Goal: Entertainment & Leisure: Consume media (video, audio)

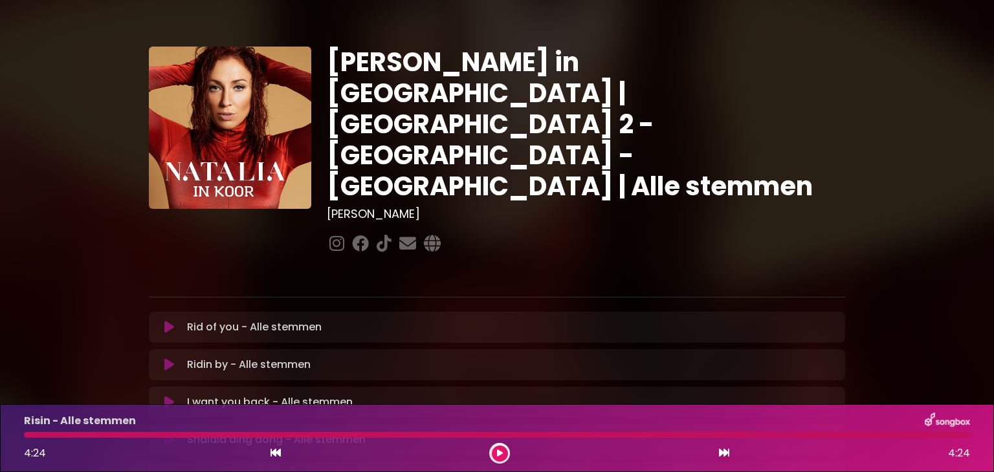
scroll to position [323, 0]
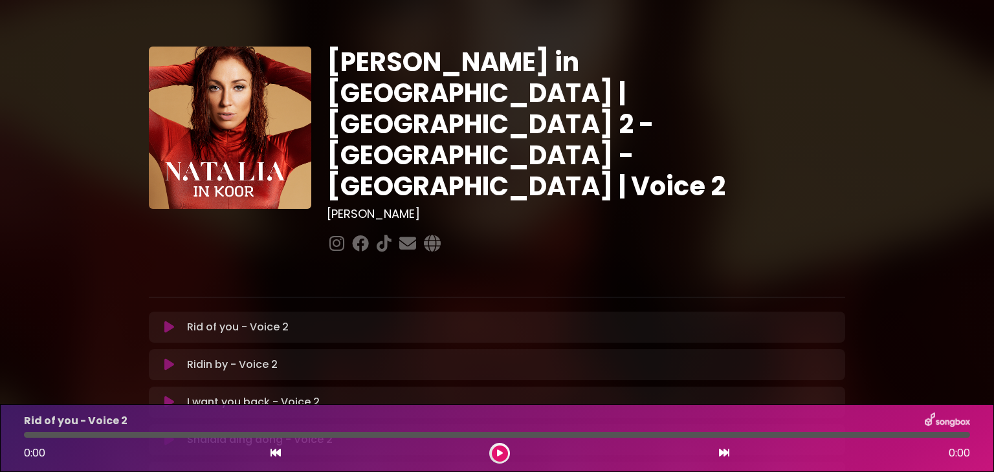
click at [726, 349] on div "Ridin by - Voice 2 Loading Track... Your Feedback" at bounding box center [497, 364] width 696 height 31
click at [166, 321] on icon at bounding box center [169, 327] width 10 height 13
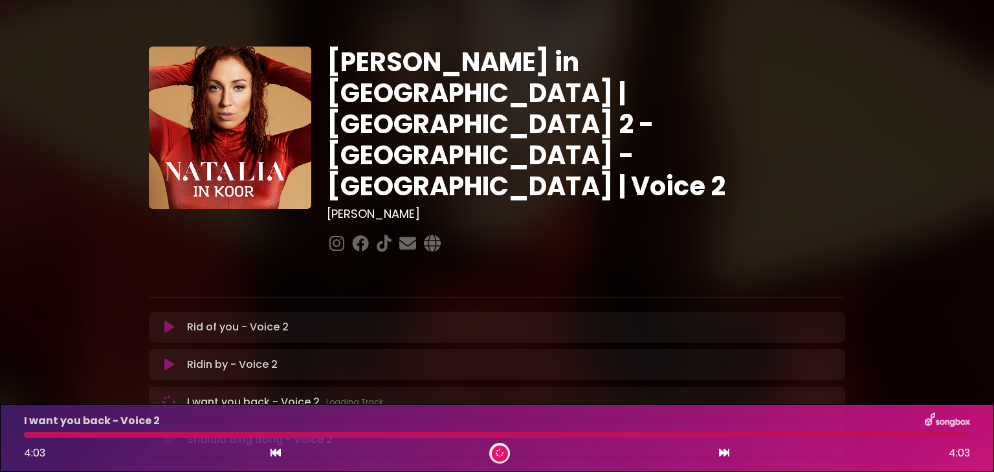
click at [102, 336] on div "Natalia in Koor | Antwerpen 2 - Brugge - Hasselt | Voice 2 Hans Primusz" at bounding box center [497, 397] width 854 height 762
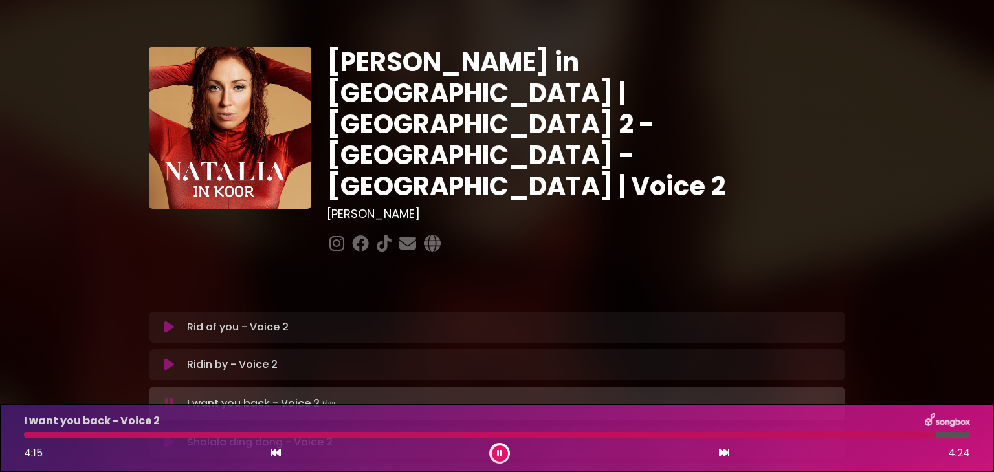
click at [455, 435] on div at bounding box center [480, 435] width 912 height 6
click at [538, 435] on div at bounding box center [344, 435] width 641 height 6
click at [164, 436] on icon at bounding box center [169, 442] width 10 height 13
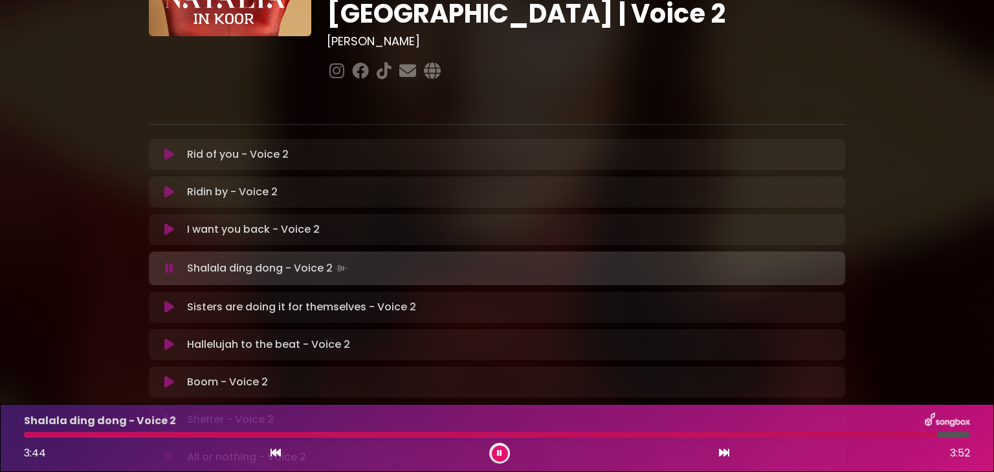
scroll to position [194, 0]
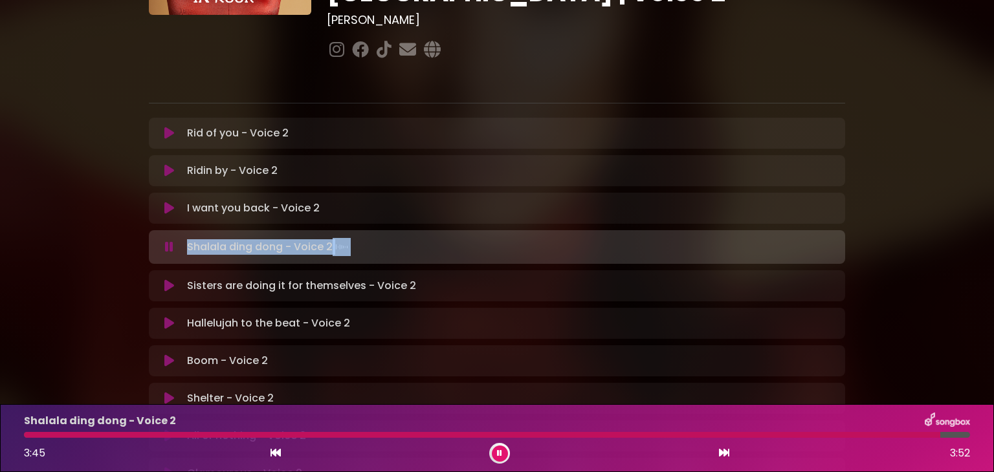
drag, startPoint x: 186, startPoint y: 232, endPoint x: 168, endPoint y: 230, distance: 18.2
click at [174, 221] on div "Rid of you - Voice 2 Loading Track... Your Feedback Name" at bounding box center [497, 341] width 696 height 446
click at [167, 279] on icon at bounding box center [169, 285] width 10 height 13
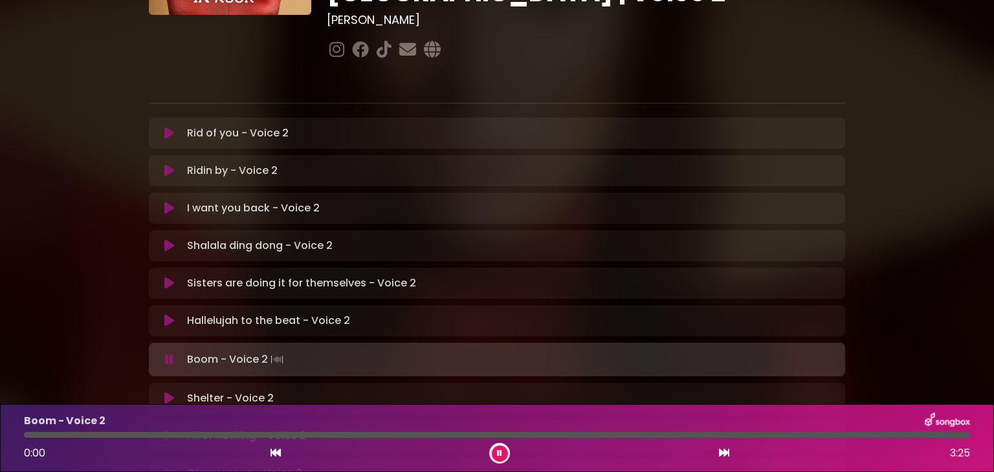
click at [424, 369] on div "Rid of you - Voice 2 Loading Track... Your Feedback Name" at bounding box center [497, 341] width 696 height 446
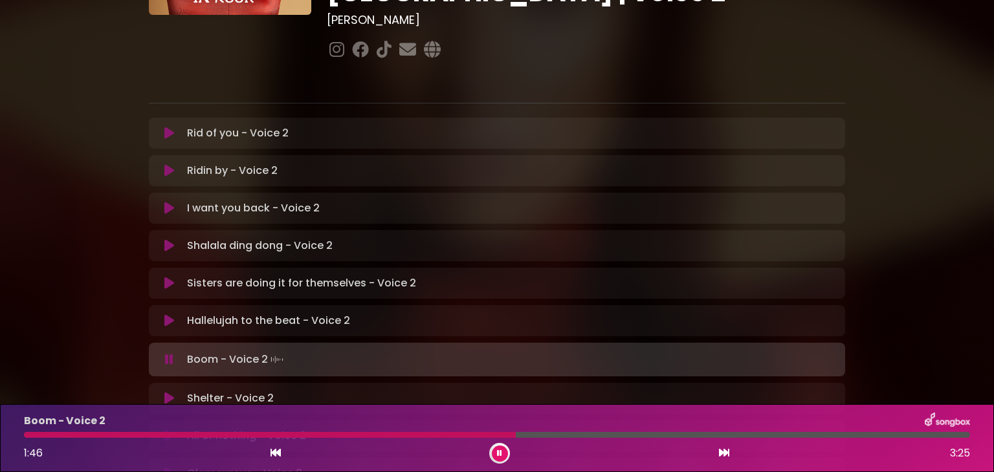
click at [275, 432] on div at bounding box center [497, 435] width 946 height 6
click at [357, 433] on div at bounding box center [221, 435] width 394 height 6
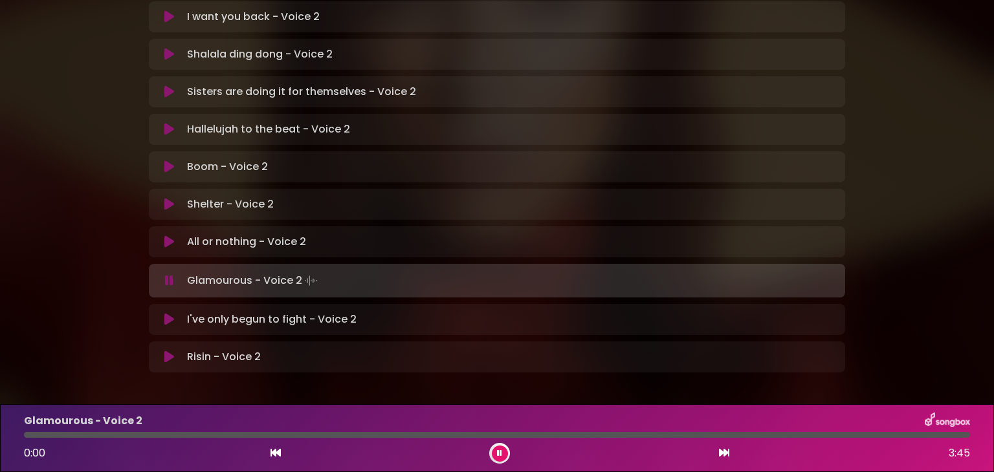
scroll to position [388, 0]
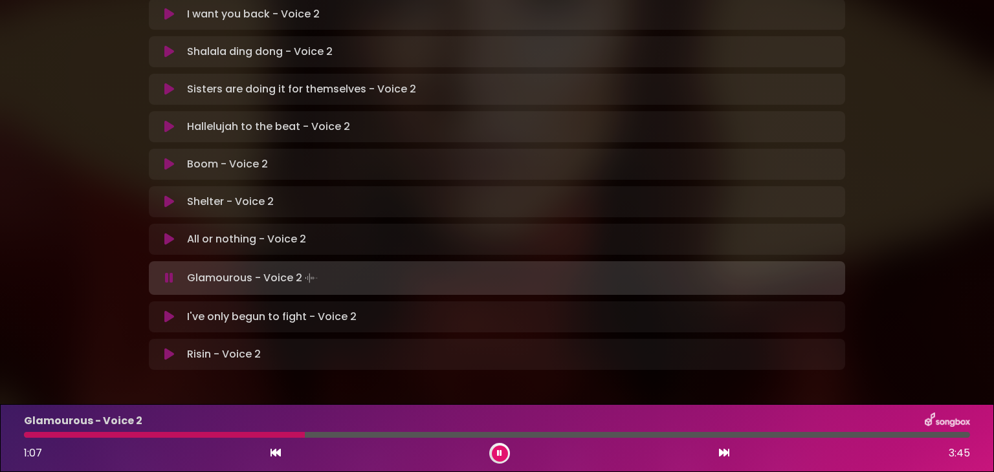
click at [305, 433] on div at bounding box center [497, 435] width 946 height 6
click at [576, 439] on div "Glamourous - Voice 2 2:20 3:45" at bounding box center [496, 438] width 961 height 51
click at [576, 436] on div at bounding box center [319, 435] width 591 height 6
click at [554, 433] on div at bounding box center [314, 435] width 580 height 6
click at [567, 432] on div at bounding box center [497, 435] width 946 height 6
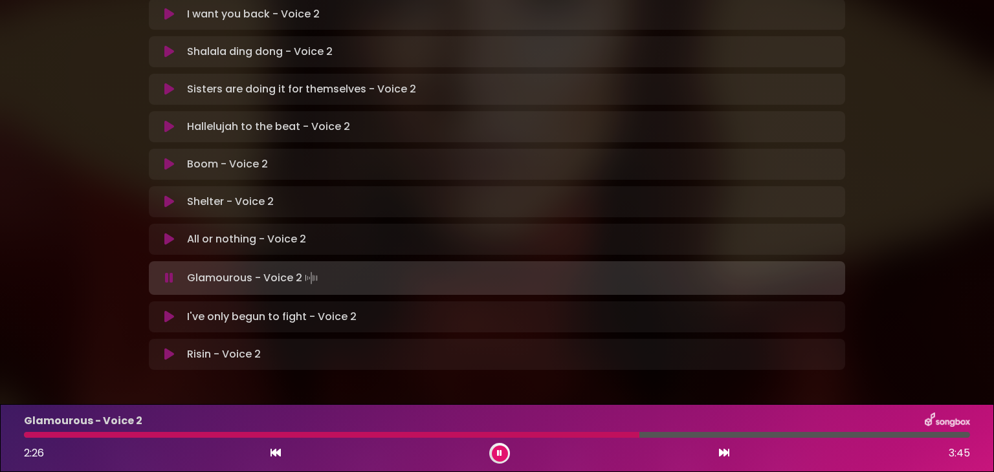
click at [93, 352] on div "Natalia in Koor | Antwerpen 2 - Brugge - Hasselt | Voice 2 Hans Primusz ×" at bounding box center [497, 17] width 994 height 811
click at [171, 311] on icon at bounding box center [169, 317] width 10 height 13
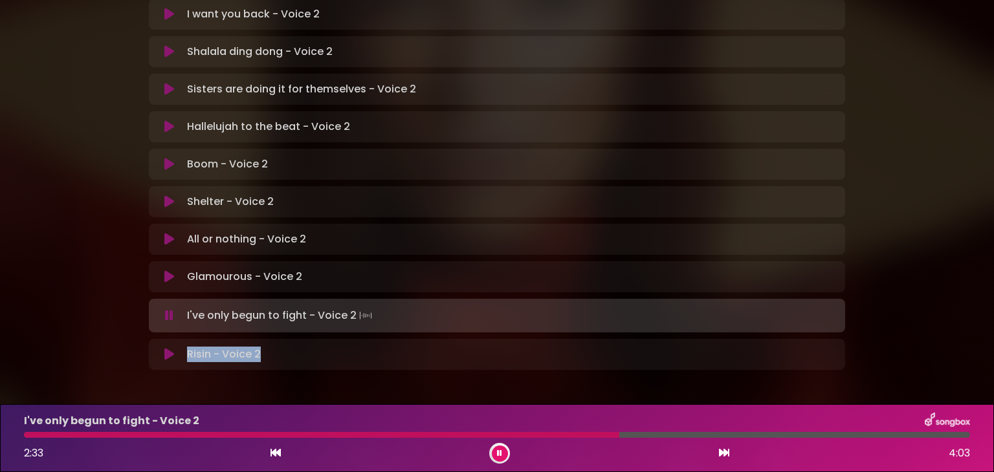
drag, startPoint x: 168, startPoint y: 362, endPoint x: 530, endPoint y: 502, distance: 388.6
click at [530, 472] on html "× Natalia in Koor | Antwerpen 2 - Brugge - Hasselt | Voice 2 Hans Primusz" at bounding box center [497, 236] width 994 height 472
click at [536, 435] on div at bounding box center [328, 435] width 608 height 6
click at [580, 435] on div at bounding box center [350, 435] width 652 height 6
click at [577, 433] on div at bounding box center [310, 435] width 572 height 6
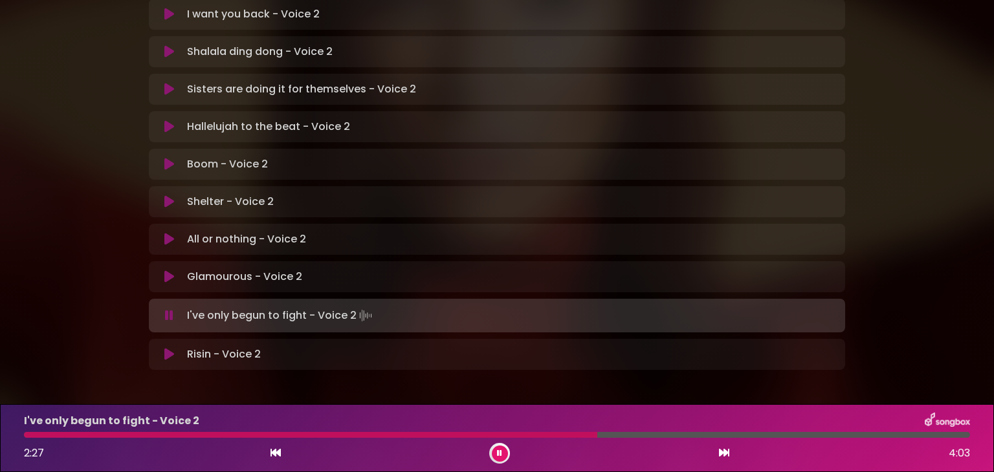
click at [542, 429] on div "I've only begun to fight - Voice 2" at bounding box center [496, 421] width 961 height 17
click at [542, 433] on div at bounding box center [312, 435] width 577 height 6
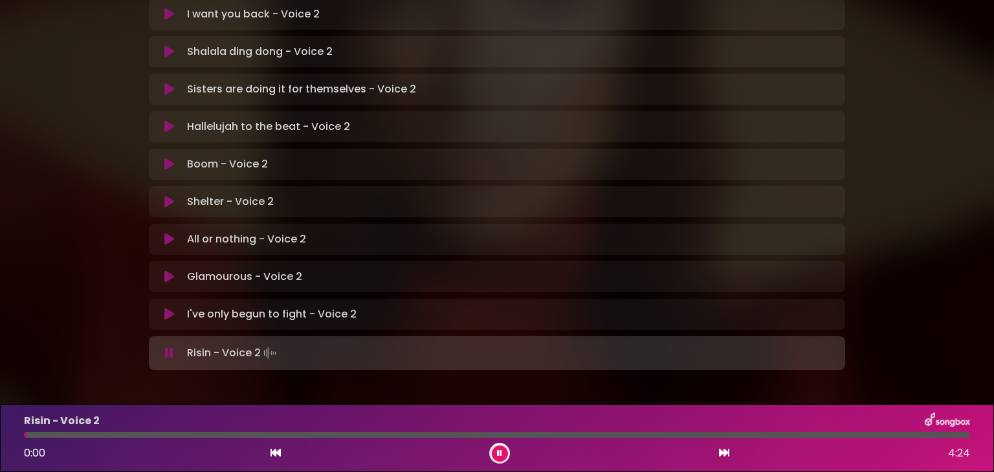
click at [794, 433] on div at bounding box center [497, 435] width 946 height 6
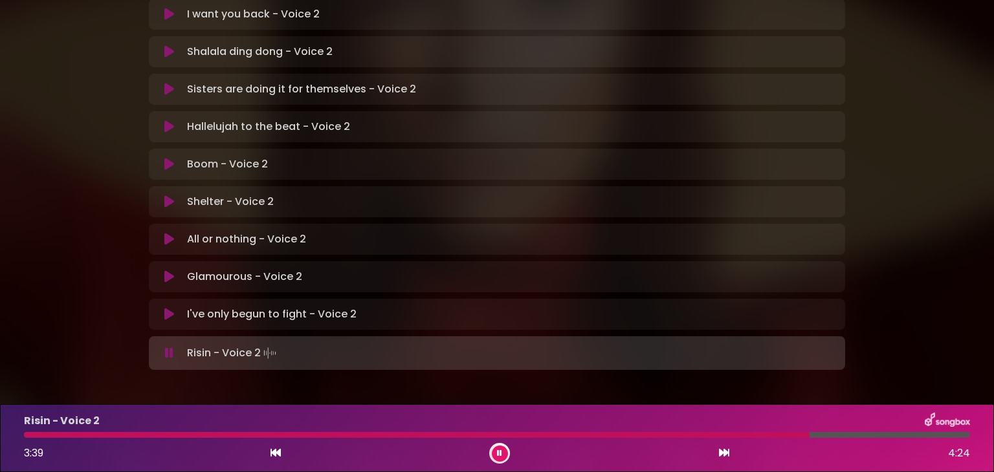
click at [171, 308] on icon at bounding box center [169, 314] width 10 height 13
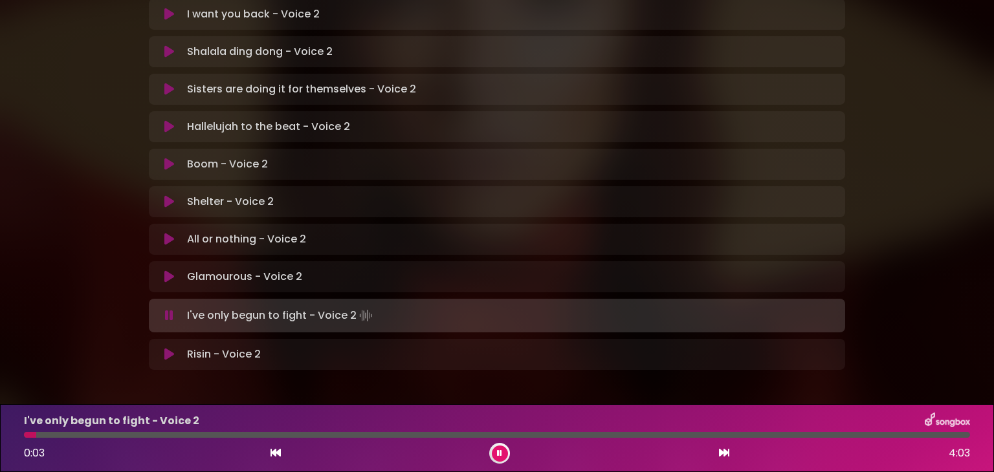
click at [870, 433] on div at bounding box center [497, 435] width 946 height 6
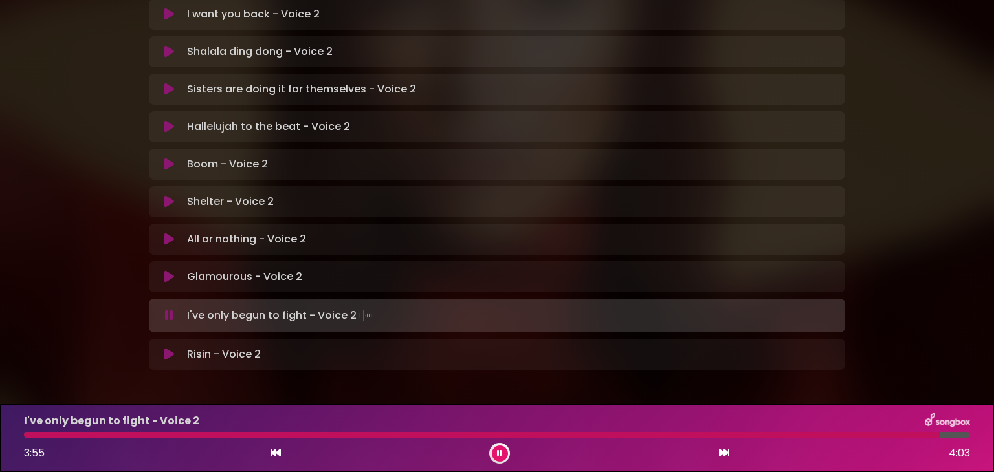
click at [833, 426] on div "I've only begun to fight - Voice 2" at bounding box center [496, 421] width 961 height 17
click at [826, 430] on div "I've only begun to fight - Voice 2 3:56 4:03" at bounding box center [496, 438] width 961 height 51
click at [821, 436] on div at bounding box center [485, 435] width 922 height 6
click at [849, 435] on div at bounding box center [456, 435] width 865 height 6
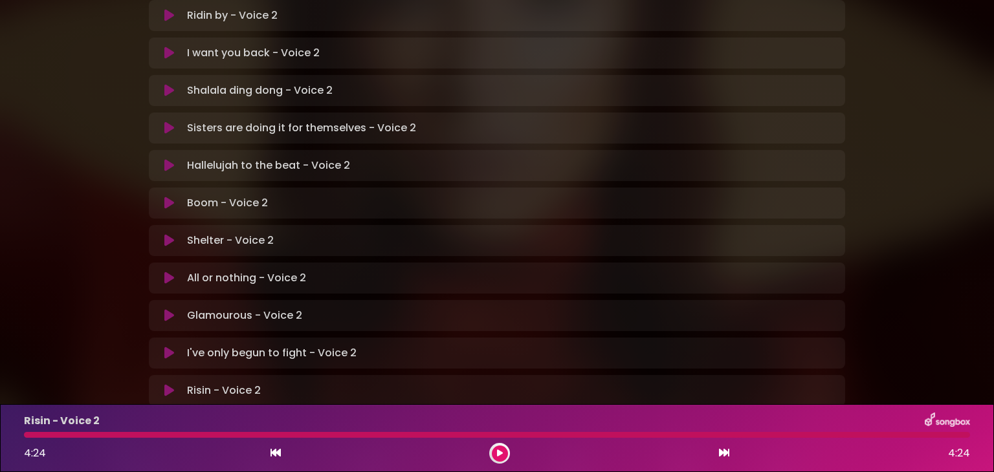
scroll to position [321, 0]
